Goal: Task Accomplishment & Management: Manage account settings

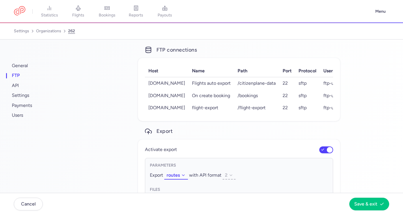
click at [253, 35] on div "settings organizations 262 FTP" at bounding box center [201, 31] width 375 height 9
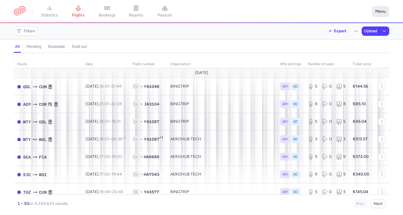
click at [382, 13] on button "Menu" at bounding box center [380, 11] width 17 height 11
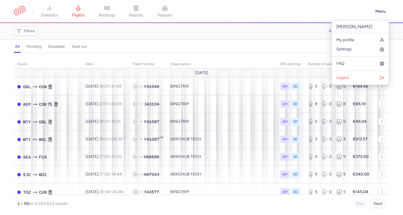
click at [355, 72] on li "Logout" at bounding box center [359, 78] width 57 height 14
click at [355, 74] on button "Logout" at bounding box center [359, 77] width 57 height 9
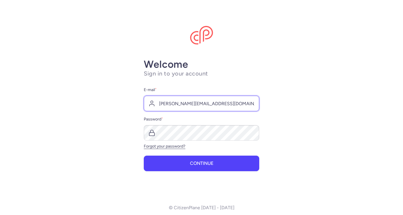
click at [180, 106] on input "[PERSON_NAME][EMAIL_ADDRESS][DOMAIN_NAME]" at bounding box center [201, 104] width 115 height 16
type input "[EMAIL_ADDRESS][DOMAIN_NAME]"
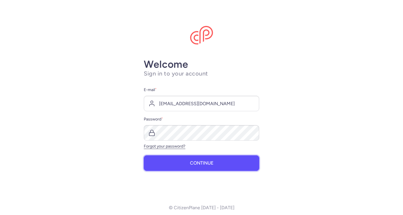
click at [184, 166] on button "Continue" at bounding box center [201, 163] width 115 height 16
